Goal: Find specific page/section: Find specific page/section

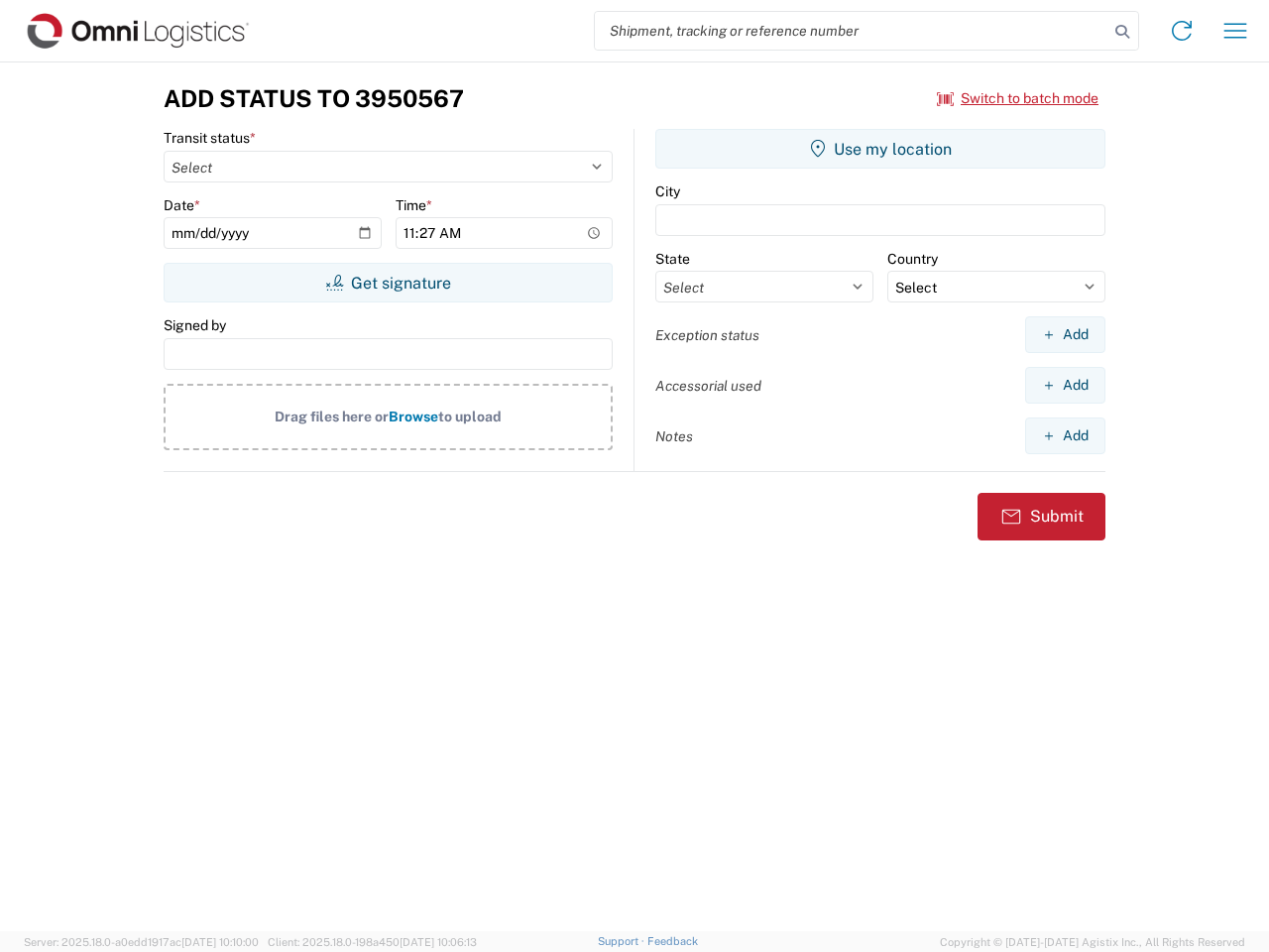
click at [852, 31] on input "search" at bounding box center [851, 31] width 513 height 38
click at [1122, 32] on icon at bounding box center [1122, 32] width 28 height 28
click at [1182, 31] on icon at bounding box center [1182, 31] width 32 height 32
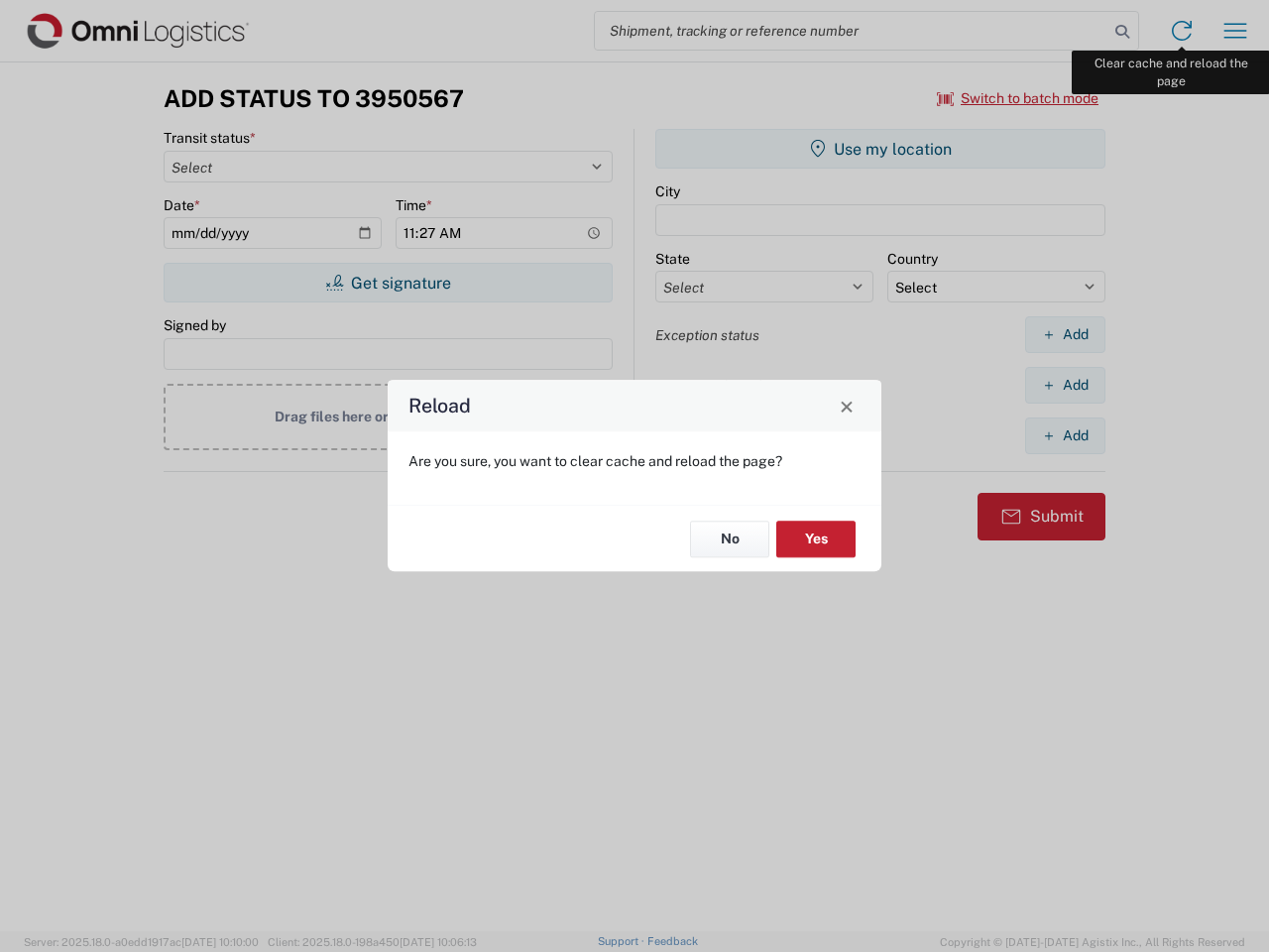
click at [1235, 31] on div "Reload Are you sure, you want to clear cache and reload the page? No Yes" at bounding box center [634, 476] width 1269 height 952
click at [1018, 98] on div "Reload Are you sure, you want to clear cache and reload the page? No Yes" at bounding box center [634, 476] width 1269 height 952
click at [387, 283] on div "Reload Are you sure, you want to clear cache and reload the page? No Yes" at bounding box center [634, 476] width 1269 height 952
click at [881, 149] on div "Reload Are you sure, you want to clear cache and reload the page? No Yes" at bounding box center [634, 476] width 1269 height 952
click at [1064, 334] on div "Reload Are you sure, you want to clear cache and reload the page? No Yes" at bounding box center [634, 476] width 1269 height 952
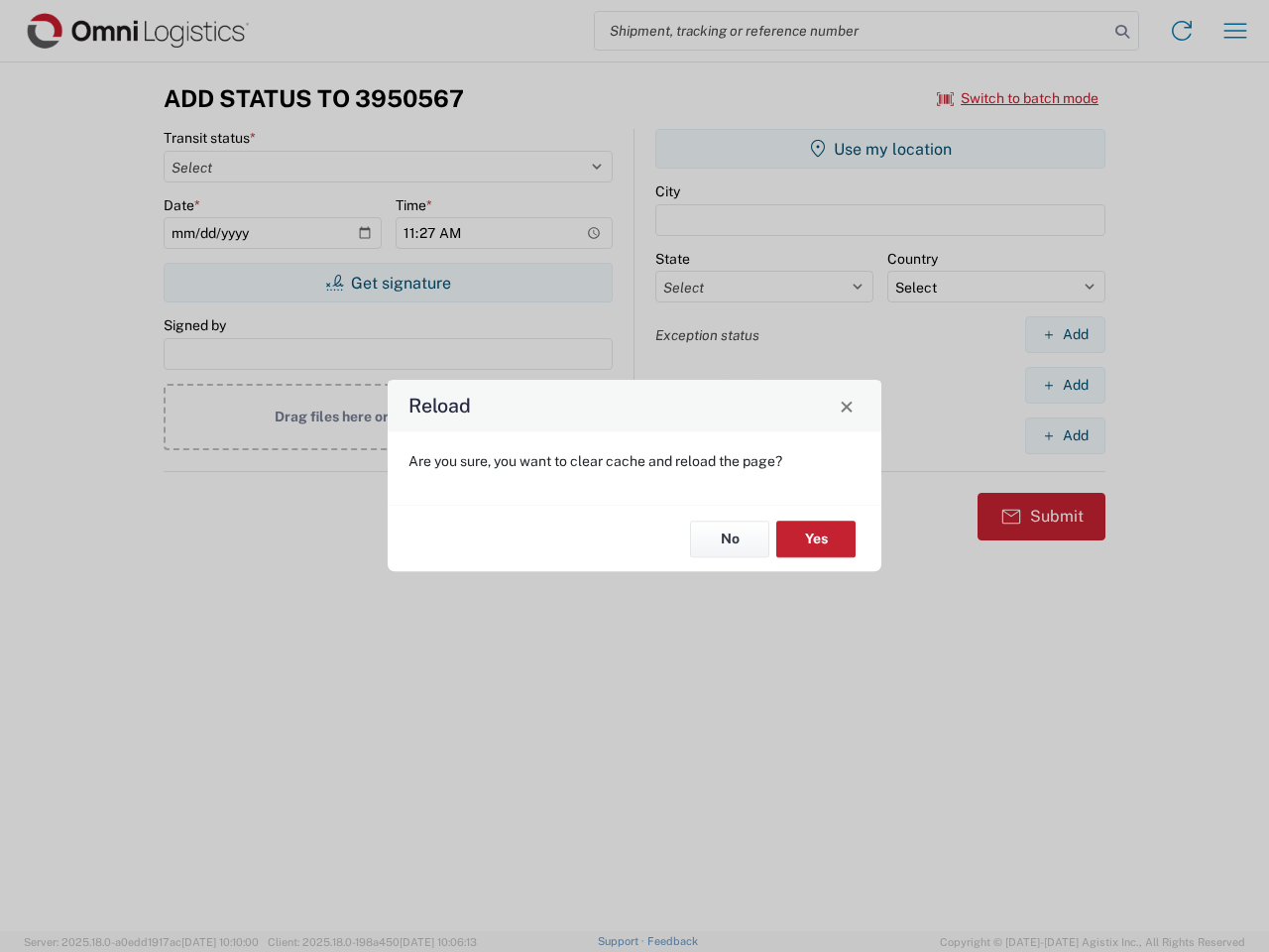
click at [1064, 384] on div "Reload Are you sure, you want to clear cache and reload the page? No Yes" at bounding box center [634, 476] width 1269 height 952
click at [1064, 435] on div "Reload Are you sure, you want to clear cache and reload the page? No Yes" at bounding box center [634, 476] width 1269 height 952
